Goal: Find specific page/section: Find specific page/section

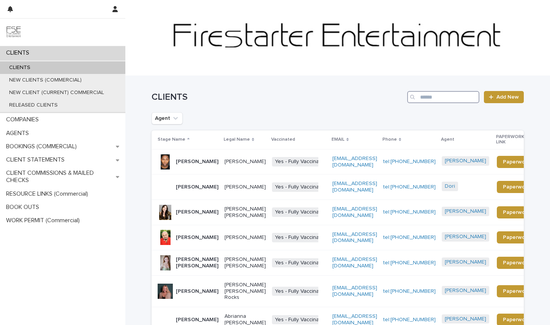
click at [431, 95] on input "Search" at bounding box center [443, 97] width 72 height 12
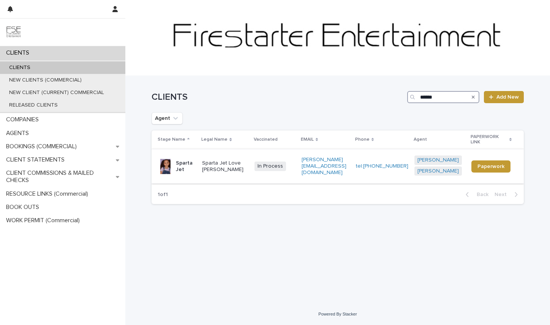
type input "******"
click at [185, 160] on p "Sparta Jet" at bounding box center [186, 166] width 20 height 13
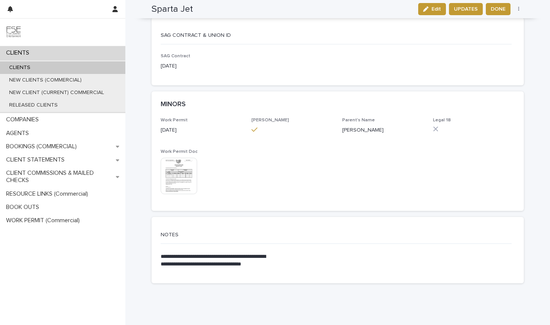
scroll to position [1452, 0]
